Goal: Find specific page/section: Find specific page/section

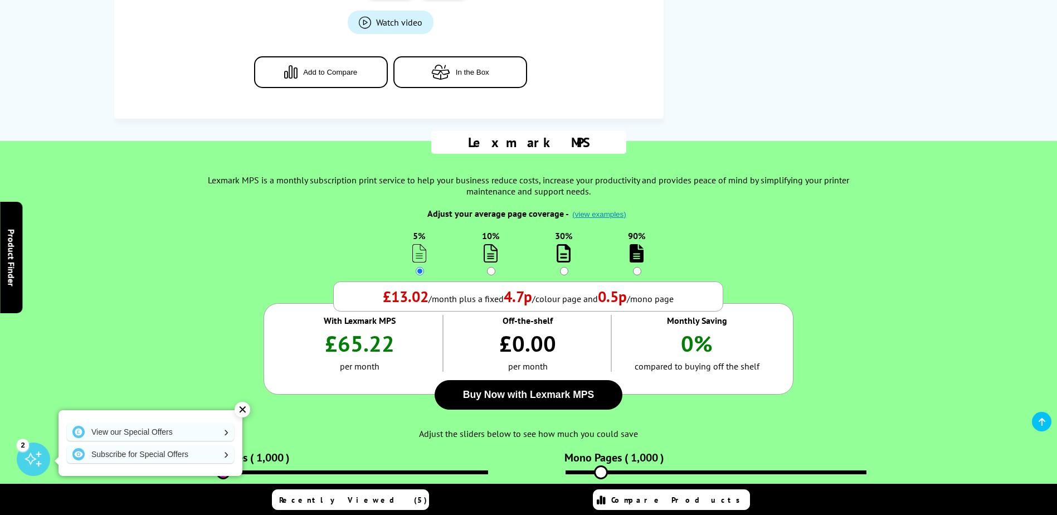
click at [554, 32] on span "Cartridges & Accessories" at bounding box center [568, 42] width 186 height 20
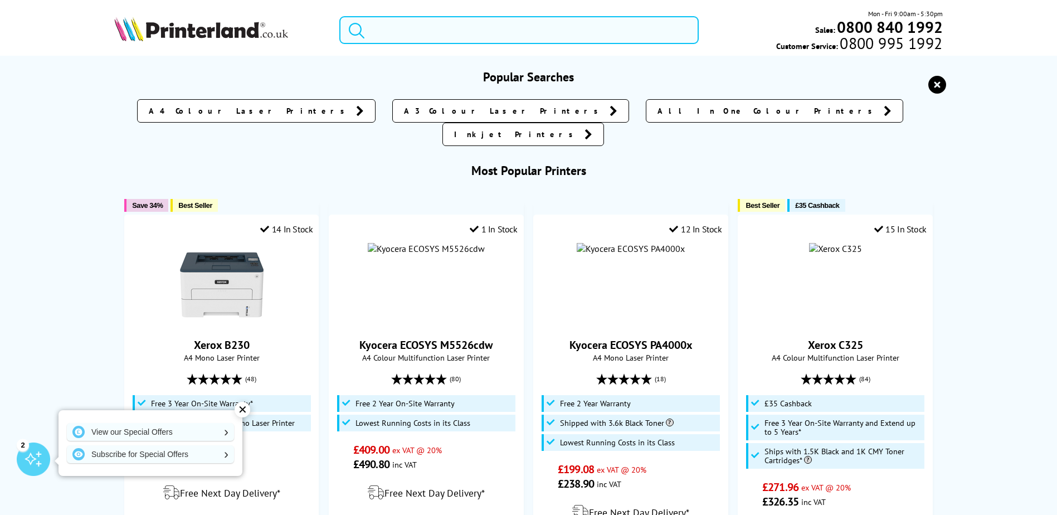
click at [389, 31] on input "search" at bounding box center [518, 30] width 359 height 28
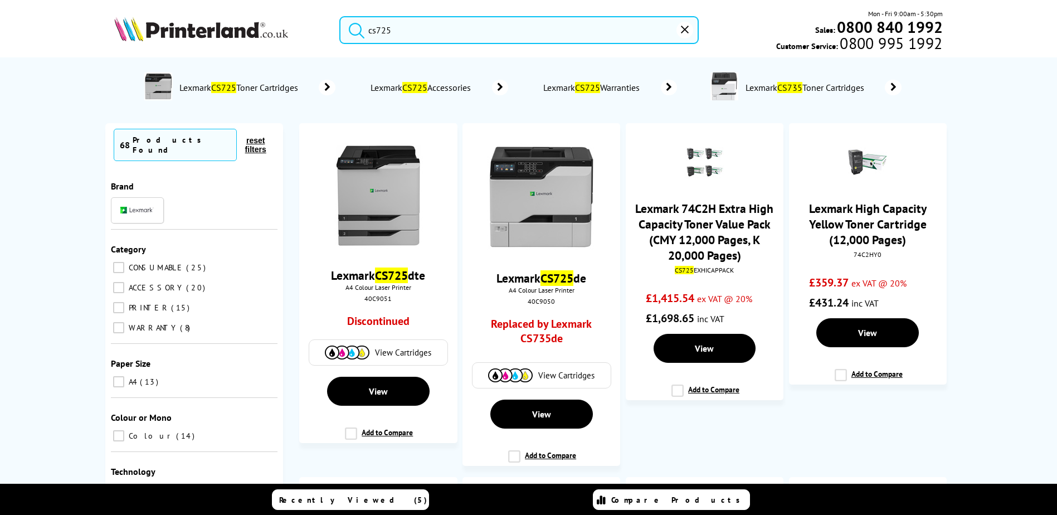
type input "cs725"
click at [340, 16] on button "submit" at bounding box center [354, 28] width 28 height 25
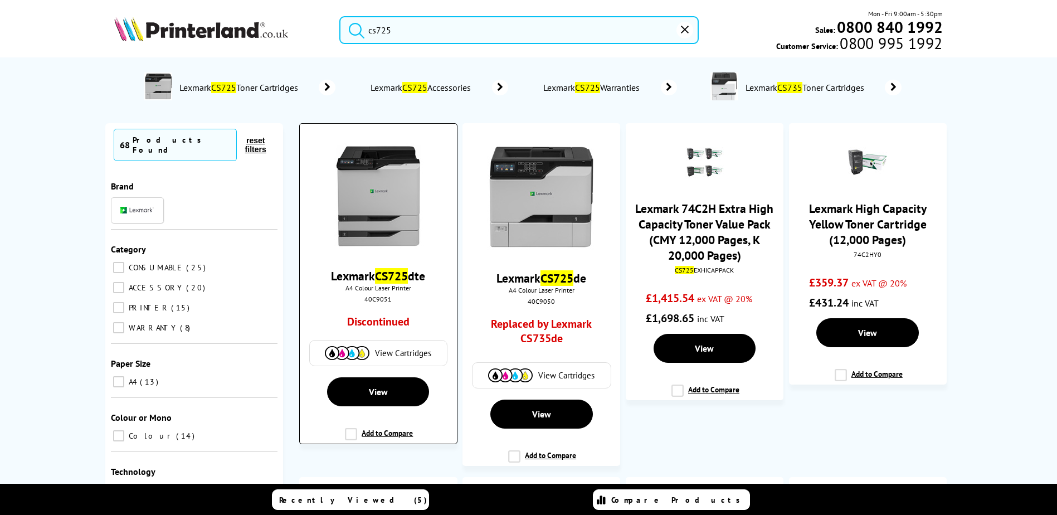
click at [405, 193] on img at bounding box center [378, 196] width 106 height 106
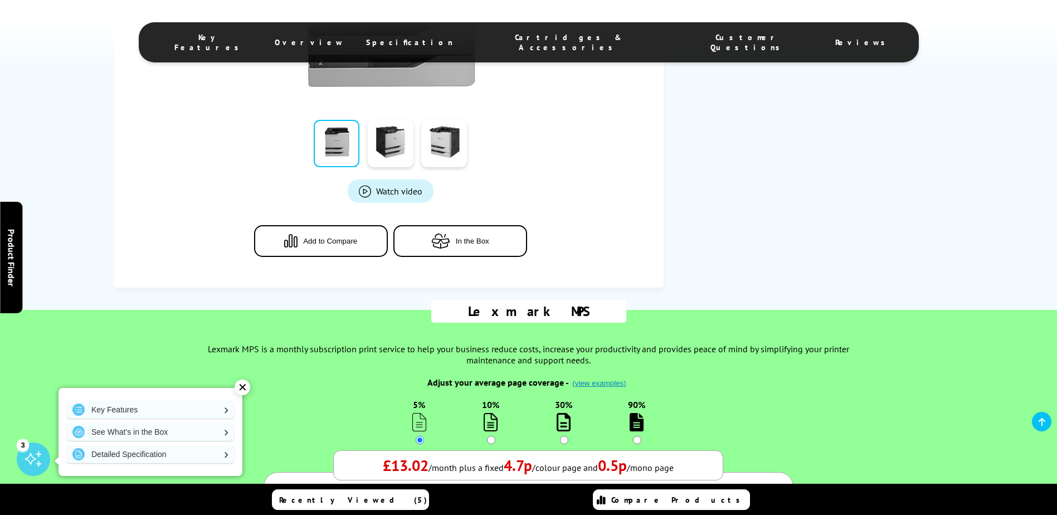
scroll to position [390, 0]
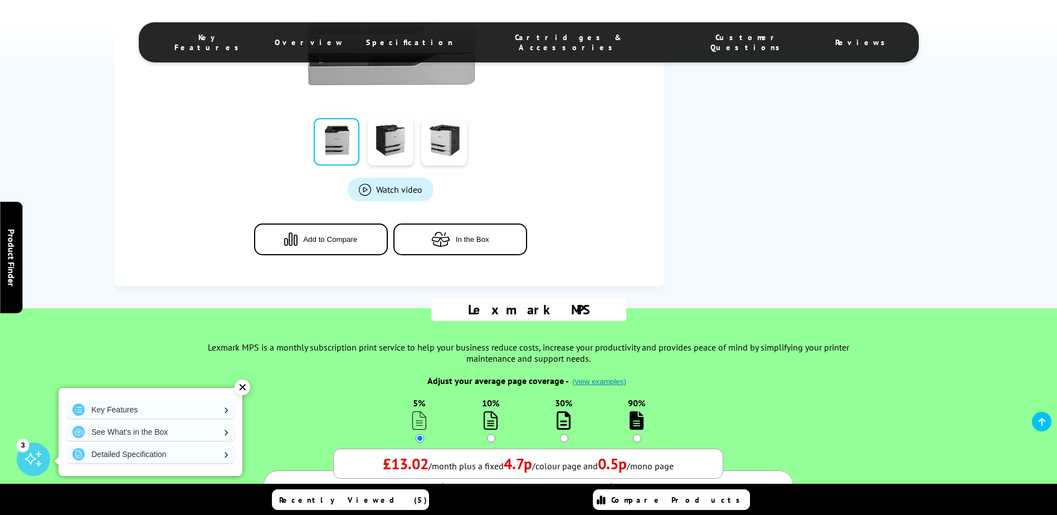
click at [570, 40] on span "Cartridges & Accessories" at bounding box center [568, 42] width 186 height 20
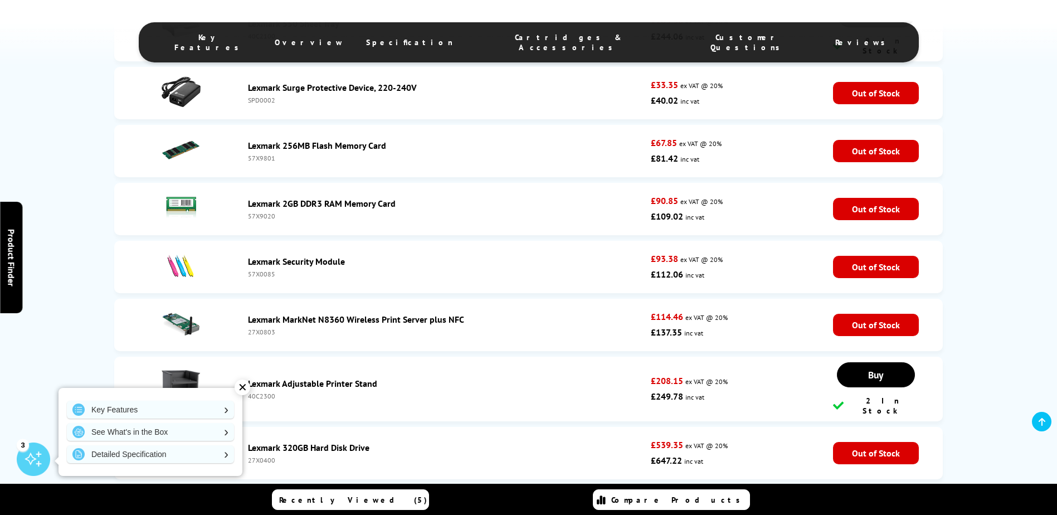
scroll to position [4039, 0]
